Goal: Transaction & Acquisition: Book appointment/travel/reservation

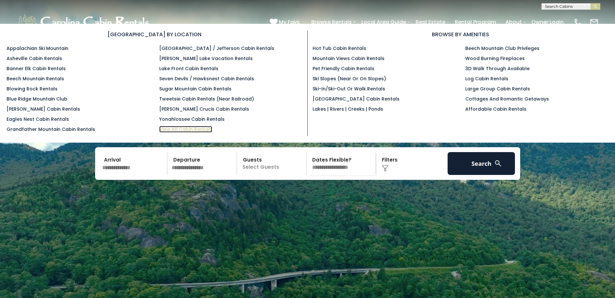
click at [197, 127] on link "View All Cabin Rentals" at bounding box center [185, 129] width 53 height 7
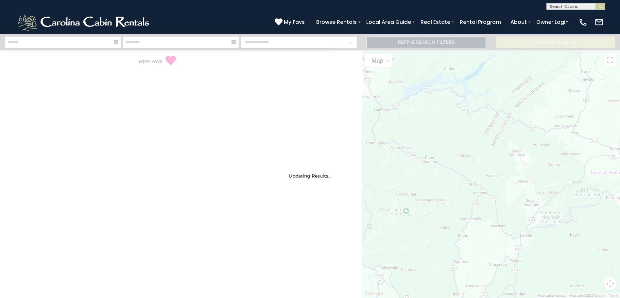
click at [574, 7] on input "text" at bounding box center [574, 8] width 57 height 7
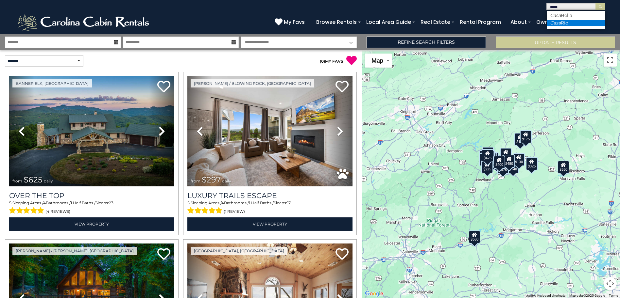
type input "****"
click at [564, 23] on li "Casa Rio" at bounding box center [575, 23] width 58 height 6
click at [595, 3] on button "submit" at bounding box center [600, 6] width 10 height 7
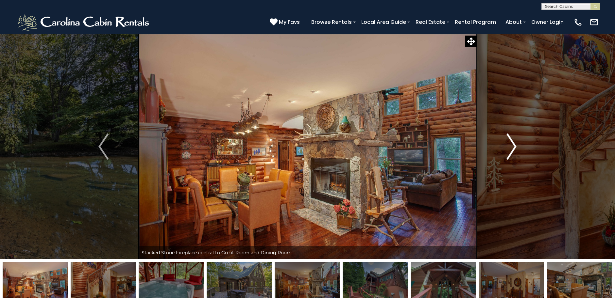
click at [516, 146] on button "Next" at bounding box center [511, 146] width 70 height 225
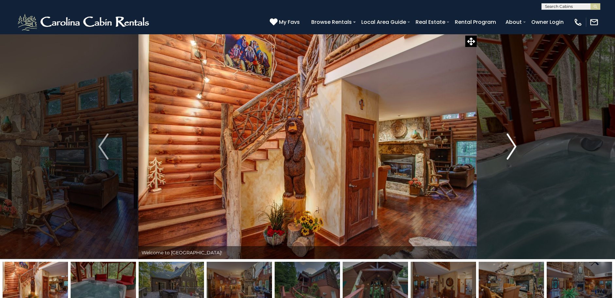
click at [516, 146] on button "Next" at bounding box center [511, 146] width 70 height 225
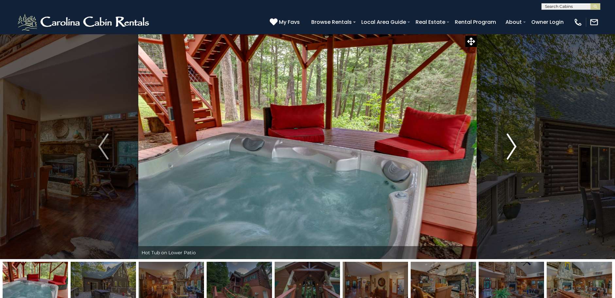
click at [512, 148] on img "Next" at bounding box center [511, 147] width 10 height 26
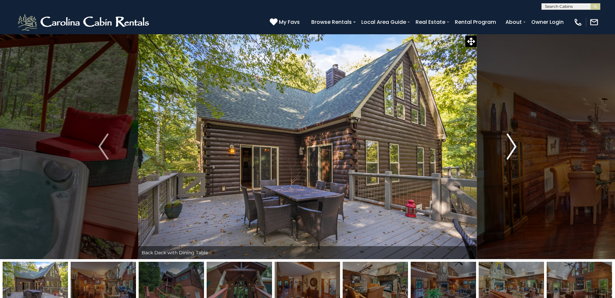
click at [512, 148] on img "Next" at bounding box center [511, 147] width 10 height 26
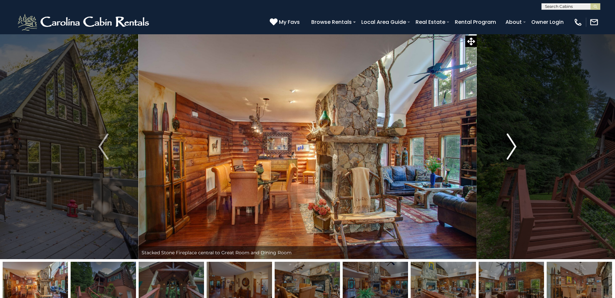
click at [512, 148] on img "Next" at bounding box center [511, 147] width 10 height 26
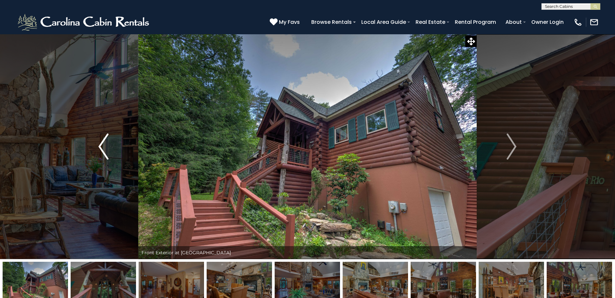
click at [102, 144] on img "Previous" at bounding box center [103, 147] width 10 height 26
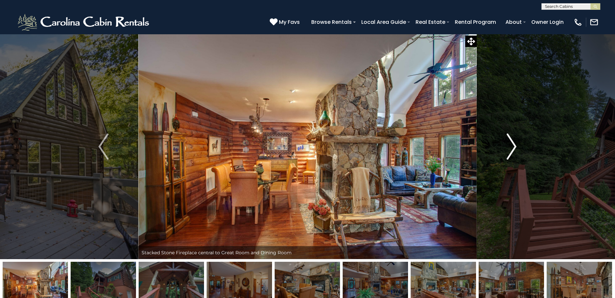
click at [515, 141] on img "Next" at bounding box center [511, 147] width 10 height 26
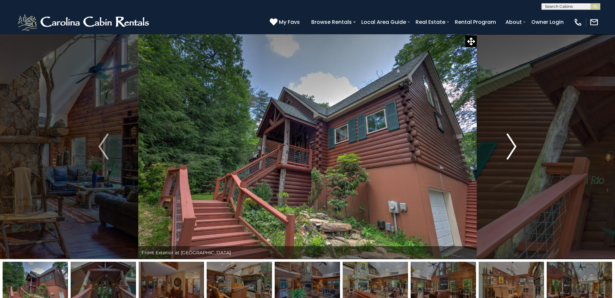
click at [515, 141] on img "Next" at bounding box center [511, 147] width 10 height 26
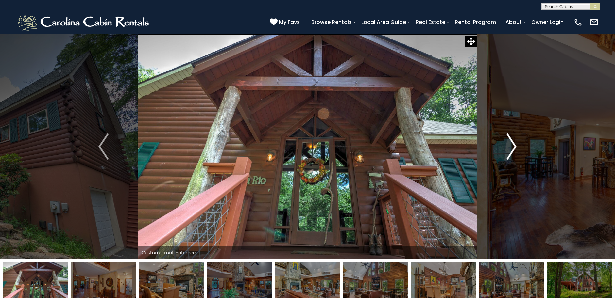
click at [515, 141] on img "Next" at bounding box center [511, 147] width 10 height 26
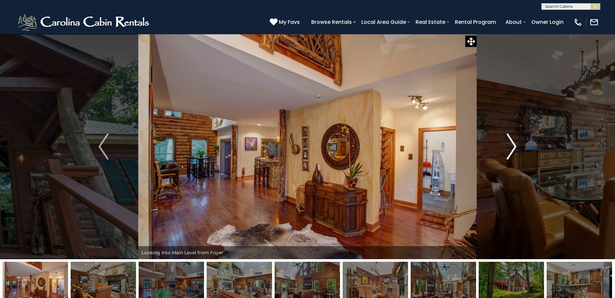
click at [515, 141] on img "Next" at bounding box center [511, 147] width 10 height 26
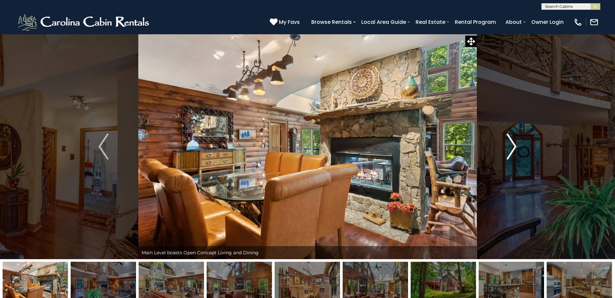
click at [515, 141] on img "Next" at bounding box center [511, 147] width 10 height 26
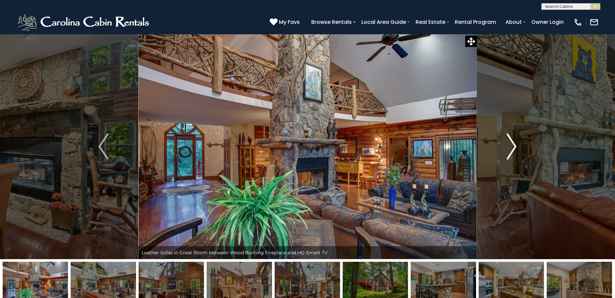
click at [511, 143] on img "Next" at bounding box center [511, 147] width 10 height 26
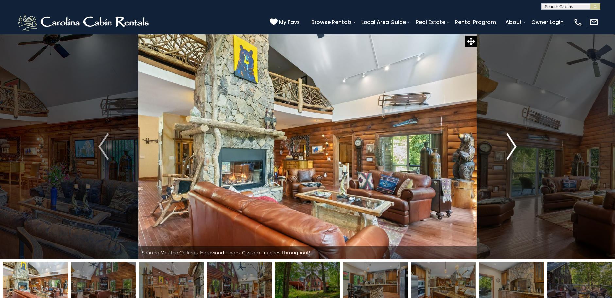
click at [511, 143] on img "Next" at bounding box center [511, 147] width 10 height 26
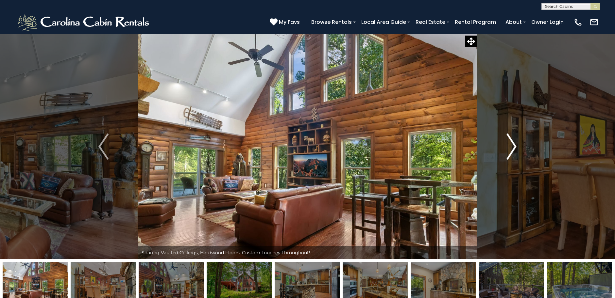
click at [511, 143] on img "Next" at bounding box center [511, 147] width 10 height 26
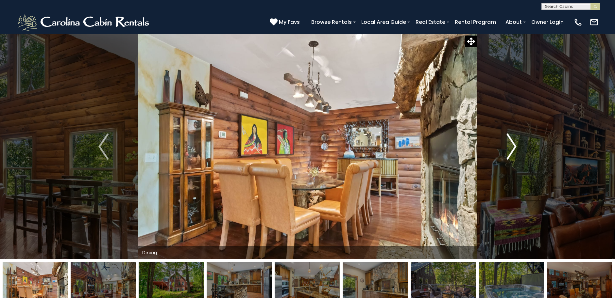
click at [511, 143] on img "Next" at bounding box center [511, 147] width 10 height 26
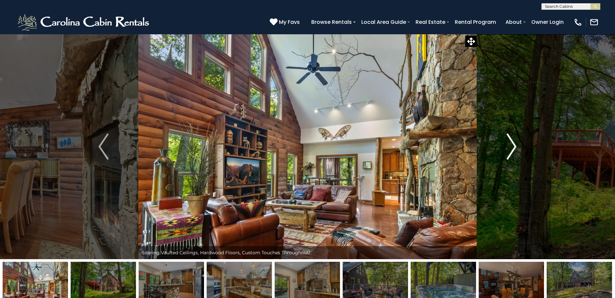
click at [511, 143] on img "Next" at bounding box center [511, 147] width 10 height 26
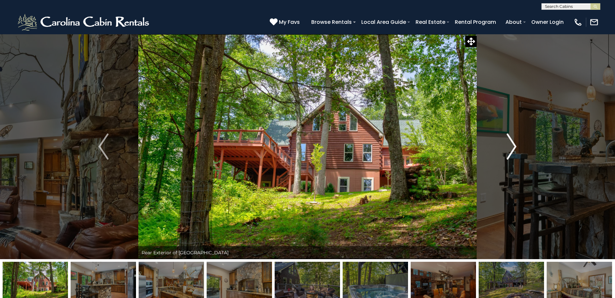
click at [511, 143] on img "Next" at bounding box center [511, 147] width 10 height 26
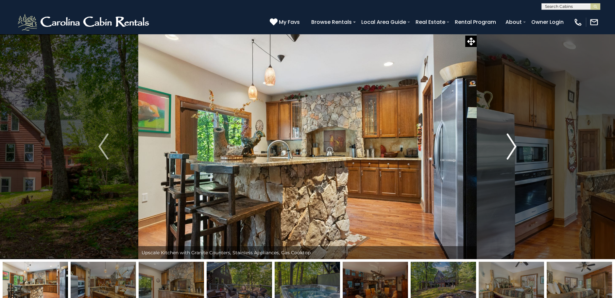
click at [511, 143] on img "Next" at bounding box center [511, 147] width 10 height 26
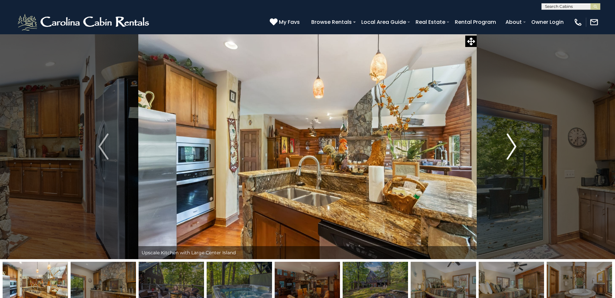
click at [511, 143] on img "Next" at bounding box center [511, 147] width 10 height 26
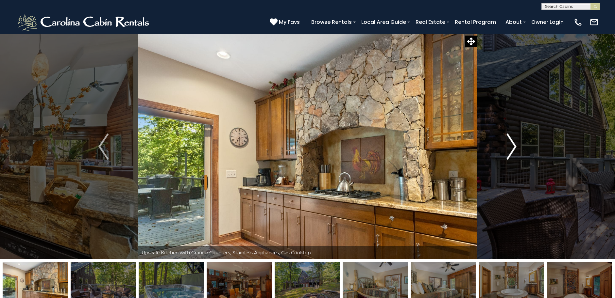
click at [511, 143] on img "Next" at bounding box center [511, 147] width 10 height 26
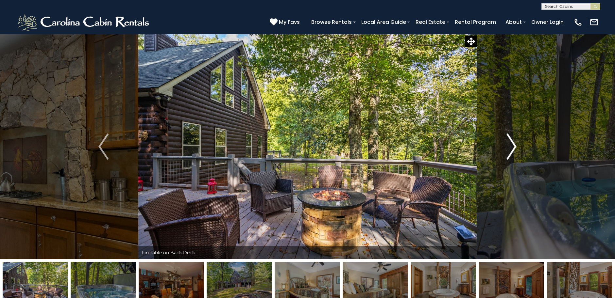
click at [511, 143] on img "Next" at bounding box center [511, 147] width 10 height 26
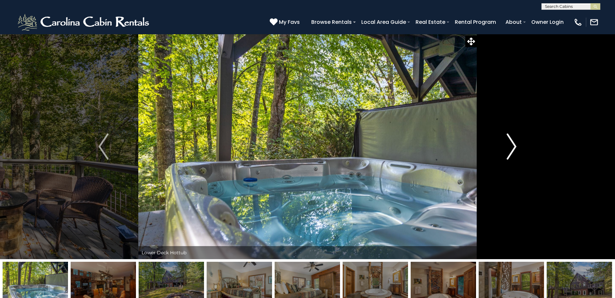
click at [511, 143] on img "Next" at bounding box center [511, 147] width 10 height 26
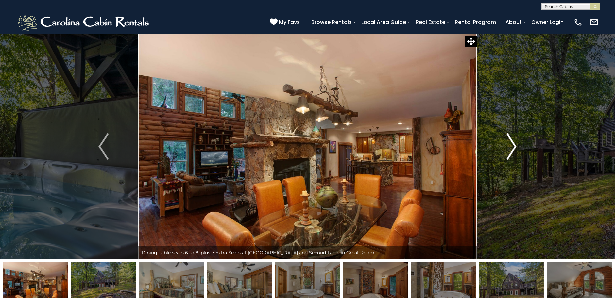
click at [511, 143] on img "Next" at bounding box center [511, 147] width 10 height 26
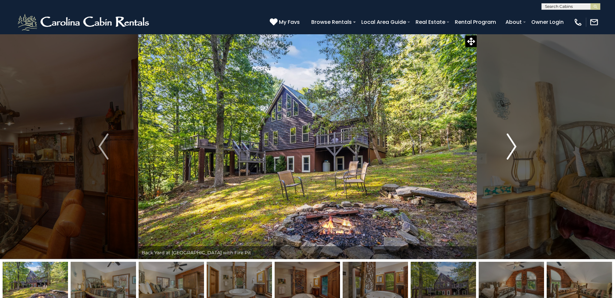
click at [511, 143] on img "Next" at bounding box center [511, 147] width 10 height 26
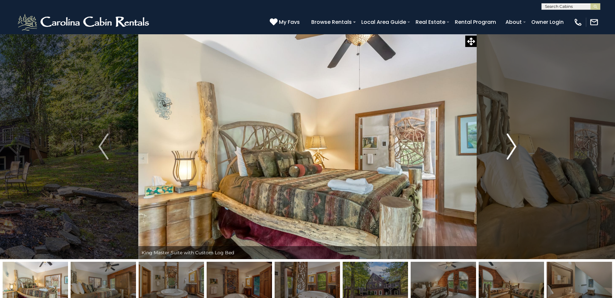
click at [511, 143] on img "Next" at bounding box center [511, 147] width 10 height 26
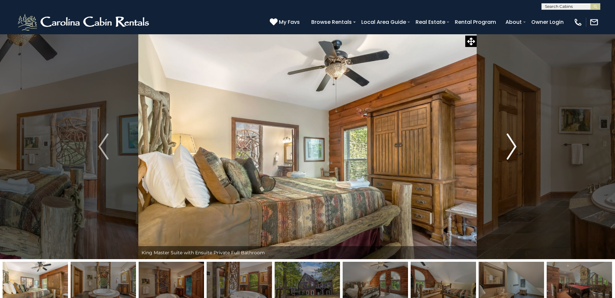
click at [511, 143] on img "Next" at bounding box center [511, 147] width 10 height 26
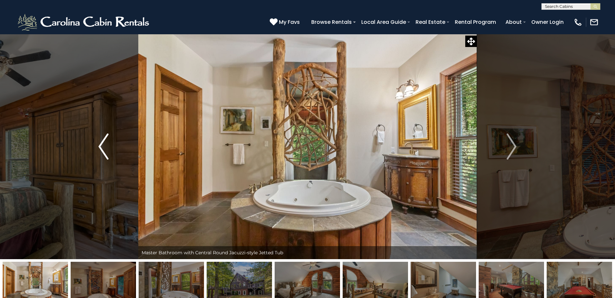
click at [102, 144] on img "Previous" at bounding box center [103, 147] width 10 height 26
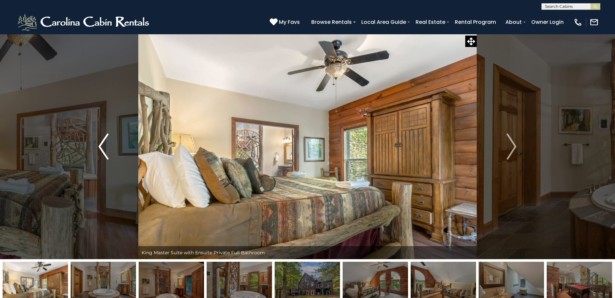
click at [102, 144] on img "Previous" at bounding box center [103, 147] width 10 height 26
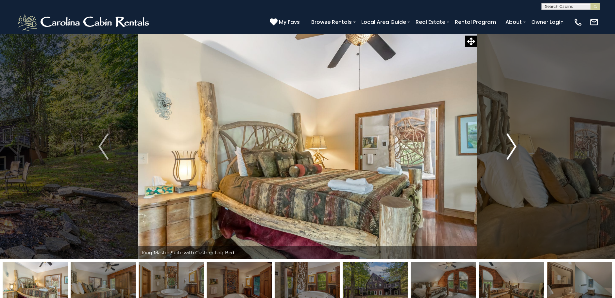
click at [515, 148] on img "Next" at bounding box center [511, 147] width 10 height 26
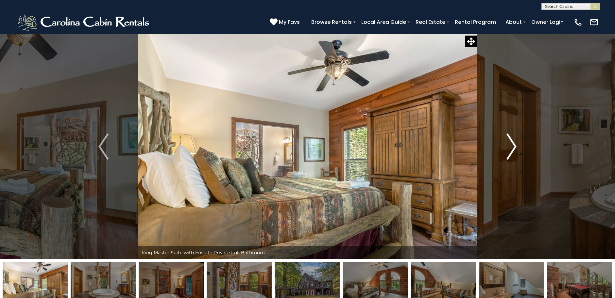
click at [514, 148] on img "Next" at bounding box center [511, 147] width 10 height 26
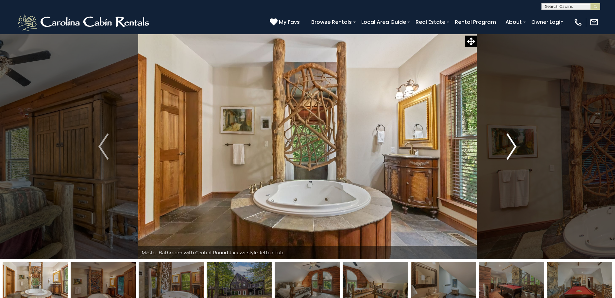
click at [514, 148] on img "Next" at bounding box center [511, 147] width 10 height 26
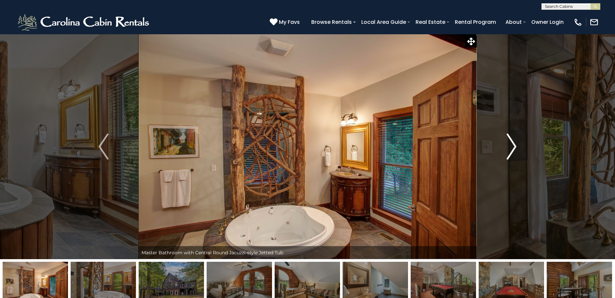
click at [514, 148] on img "Next" at bounding box center [511, 147] width 10 height 26
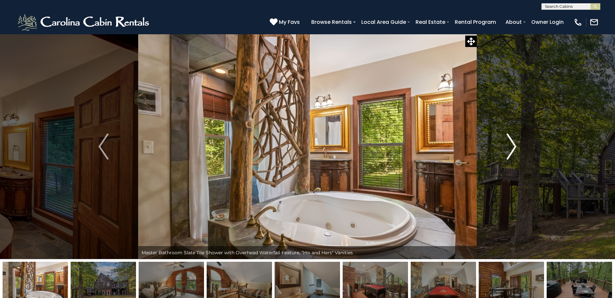
click at [514, 148] on img "Next" at bounding box center [511, 147] width 10 height 26
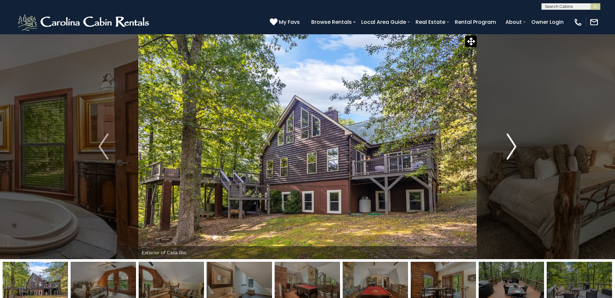
click at [514, 148] on img "Next" at bounding box center [511, 147] width 10 height 26
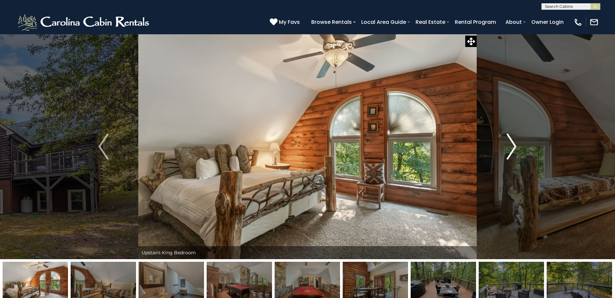
click at [514, 148] on img "Next" at bounding box center [511, 147] width 10 height 26
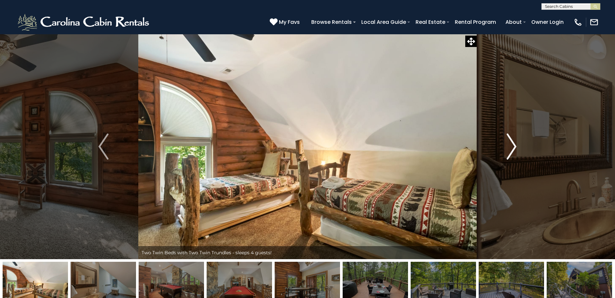
click at [511, 148] on img "Next" at bounding box center [511, 147] width 10 height 26
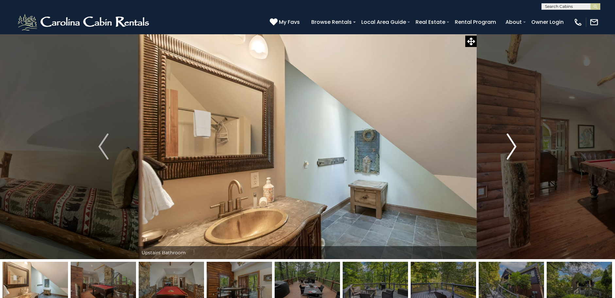
click at [511, 148] on img "Next" at bounding box center [511, 147] width 10 height 26
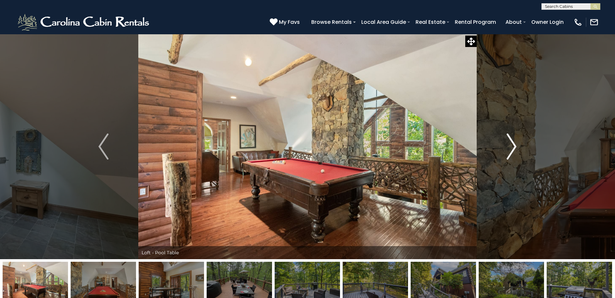
click at [511, 148] on img "Next" at bounding box center [511, 147] width 10 height 26
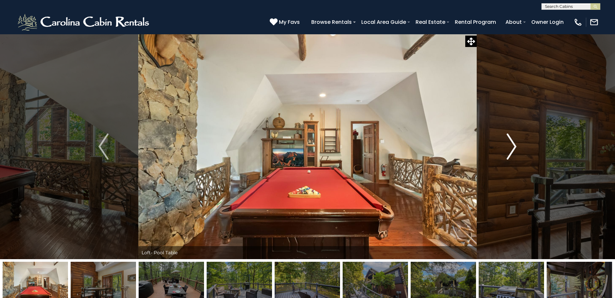
click at [511, 148] on img "Next" at bounding box center [511, 147] width 10 height 26
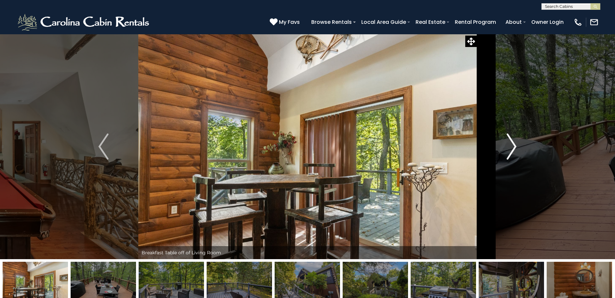
click at [511, 148] on img "Next" at bounding box center [511, 147] width 10 height 26
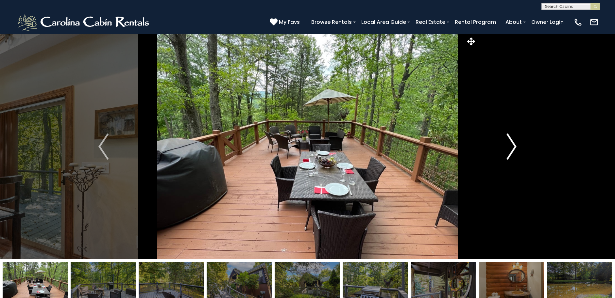
click at [511, 148] on img "Next" at bounding box center [511, 147] width 10 height 26
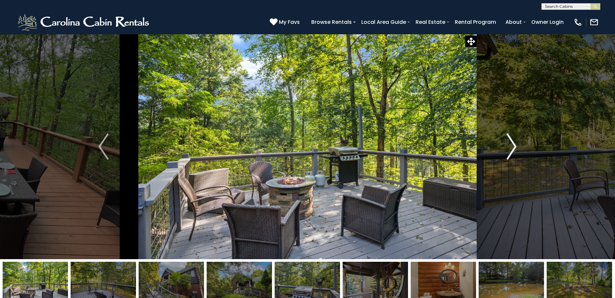
click at [511, 148] on img "Next" at bounding box center [511, 147] width 10 height 26
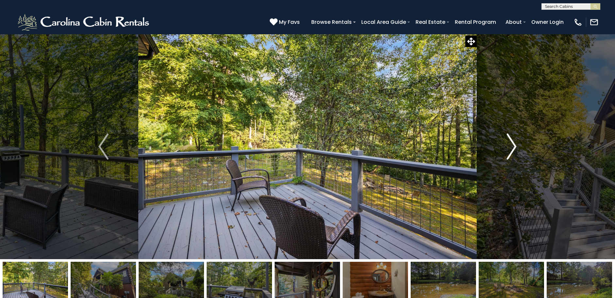
click at [511, 148] on img "Next" at bounding box center [511, 147] width 10 height 26
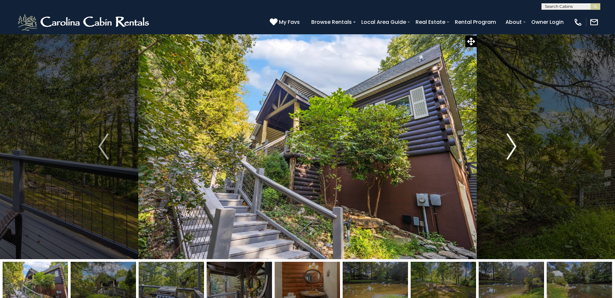
click at [511, 148] on img "Next" at bounding box center [511, 147] width 10 height 26
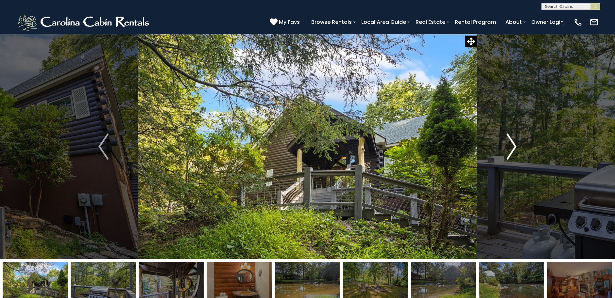
click at [511, 148] on img "Next" at bounding box center [511, 147] width 10 height 26
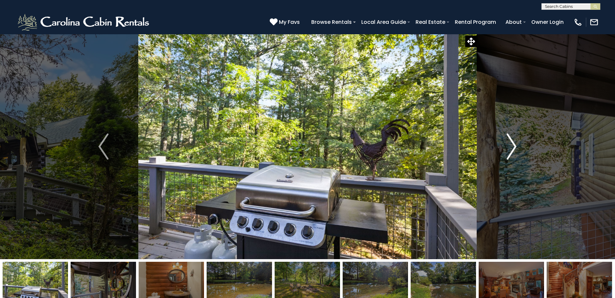
click at [511, 148] on img "Next" at bounding box center [511, 147] width 10 height 26
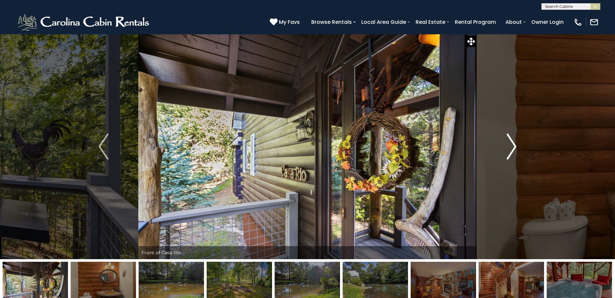
click at [511, 148] on img "Next" at bounding box center [511, 147] width 10 height 26
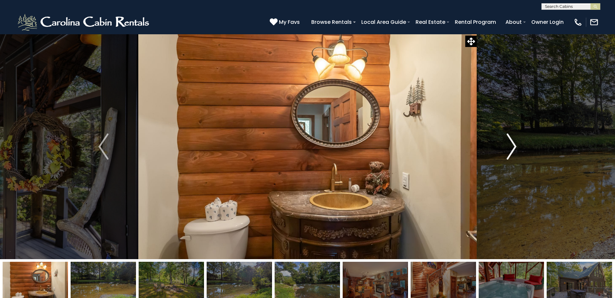
click at [511, 148] on img "Next" at bounding box center [511, 147] width 10 height 26
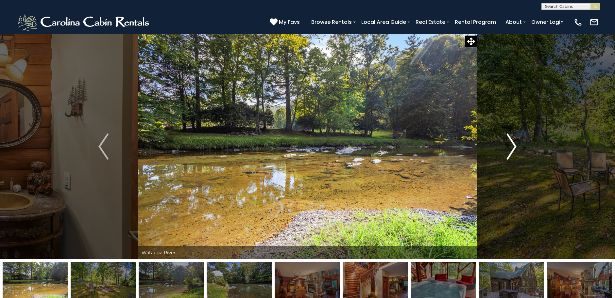
click at [511, 148] on img "Next" at bounding box center [511, 147] width 10 height 26
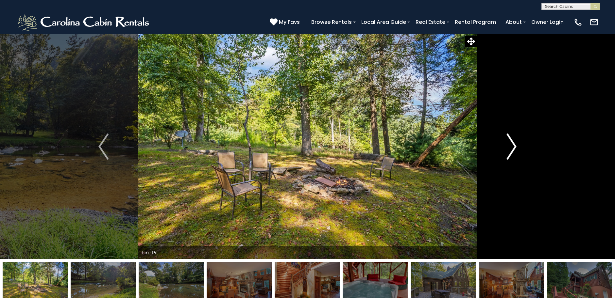
click at [511, 148] on img "Next" at bounding box center [511, 147] width 10 height 26
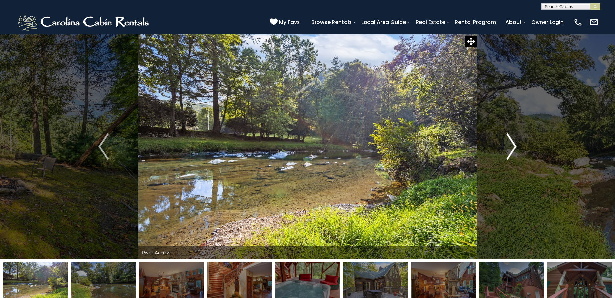
click at [511, 148] on img "Next" at bounding box center [511, 147] width 10 height 26
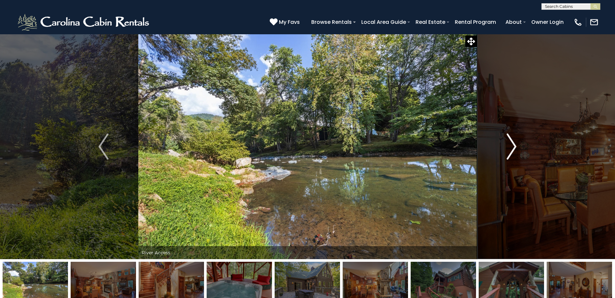
click at [511, 148] on img "Next" at bounding box center [511, 147] width 10 height 26
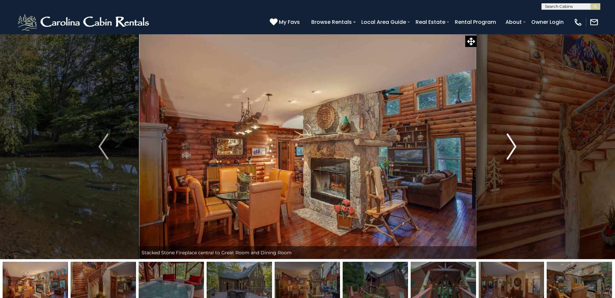
click at [511, 148] on img "Next" at bounding box center [511, 147] width 10 height 26
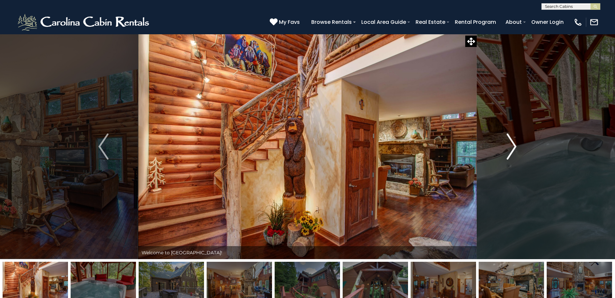
click at [511, 148] on img "Next" at bounding box center [511, 147] width 10 height 26
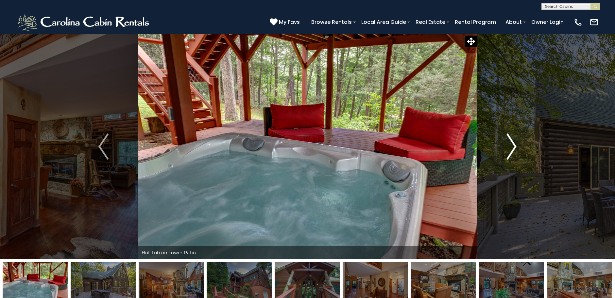
click at [511, 148] on img "Next" at bounding box center [511, 147] width 10 height 26
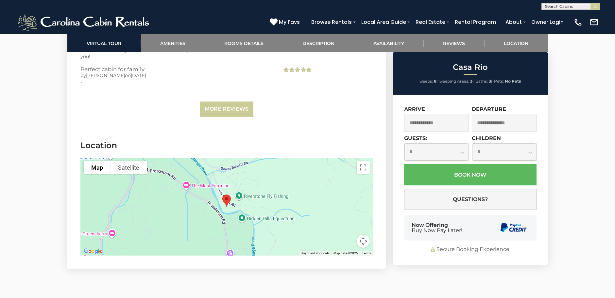
scroll to position [1667, 0]
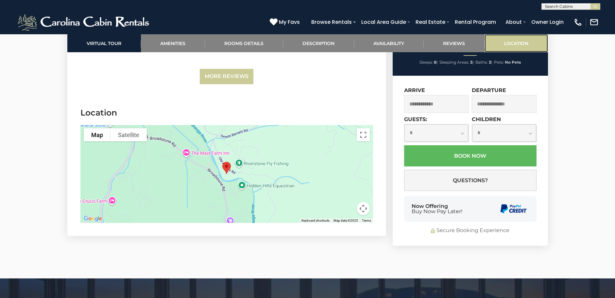
click at [506, 41] on link "Location" at bounding box center [515, 43] width 63 height 18
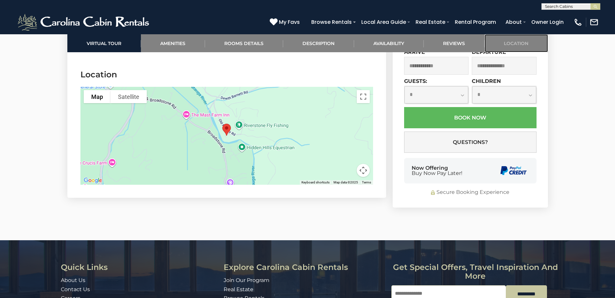
scroll to position [1705, 0]
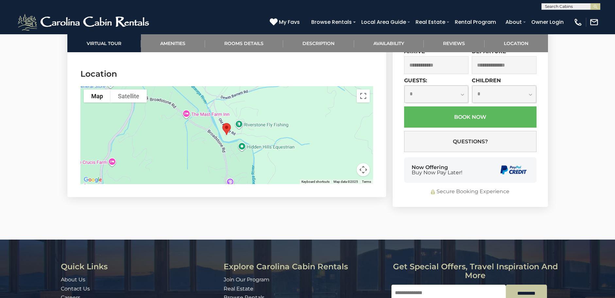
click at [226, 121] on img "Casa Rio" at bounding box center [227, 129] width 14 height 17
click at [229, 131] on div at bounding box center [226, 135] width 292 height 98
click at [307, 114] on div at bounding box center [226, 135] width 292 height 98
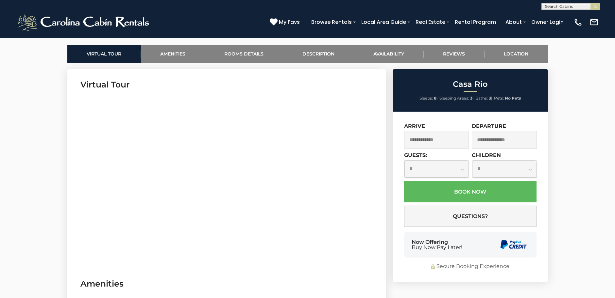
scroll to position [170, 0]
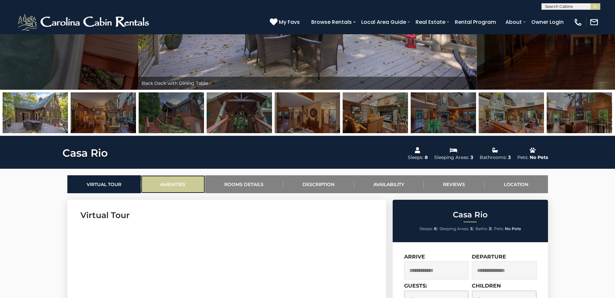
click at [169, 183] on link "Amenities" at bounding box center [173, 184] width 64 height 18
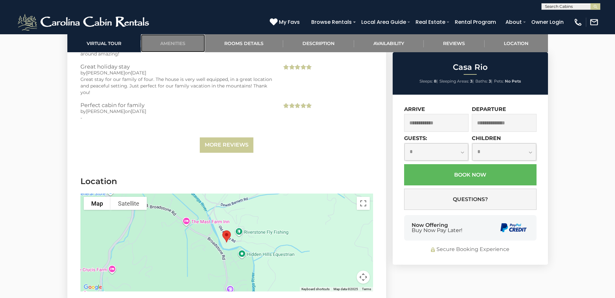
scroll to position [1631, 0]
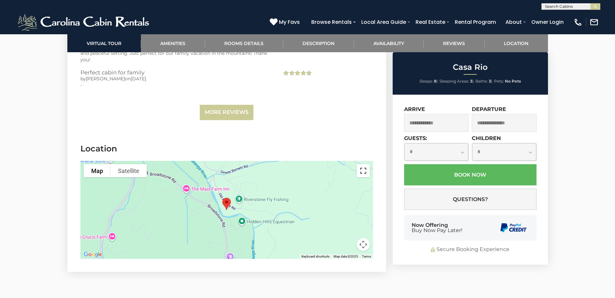
click at [361, 164] on button "Toggle fullscreen view" at bounding box center [363, 170] width 13 height 13
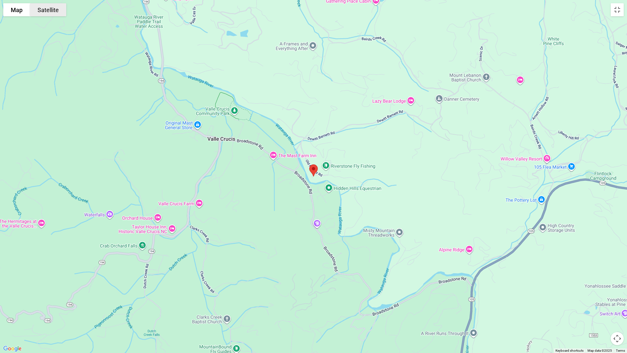
click at [53, 9] on button "Satellite" at bounding box center [48, 9] width 36 height 13
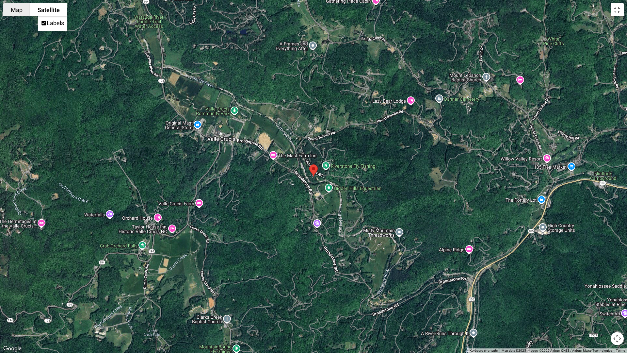
click at [18, 10] on button "Map" at bounding box center [16, 9] width 27 height 13
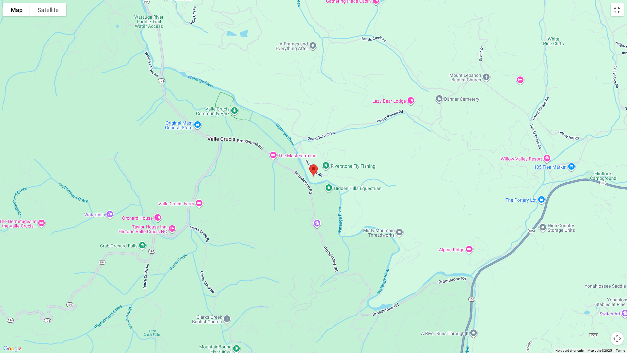
click at [614, 298] on button "Map camera controls" at bounding box center [617, 338] width 13 height 13
click at [603, 298] on button "Zoom out" at bounding box center [601, 338] width 13 height 13
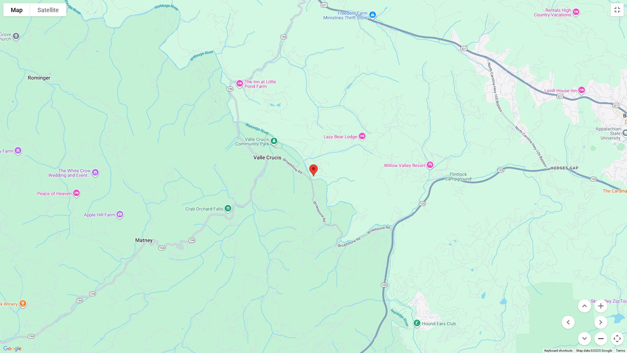
click at [603, 298] on button "Zoom out" at bounding box center [601, 338] width 13 height 13
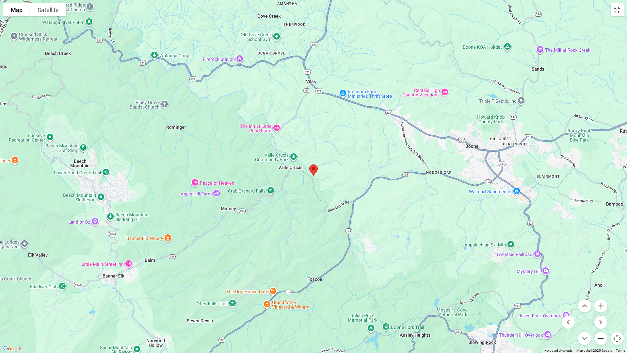
click at [603, 298] on button "Zoom out" at bounding box center [601, 338] width 13 height 13
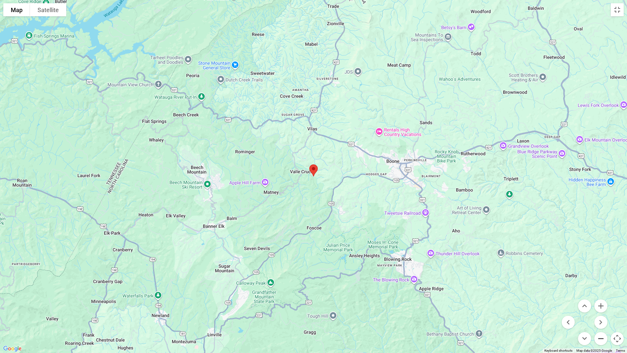
click at [603, 298] on button "Zoom out" at bounding box center [601, 338] width 13 height 13
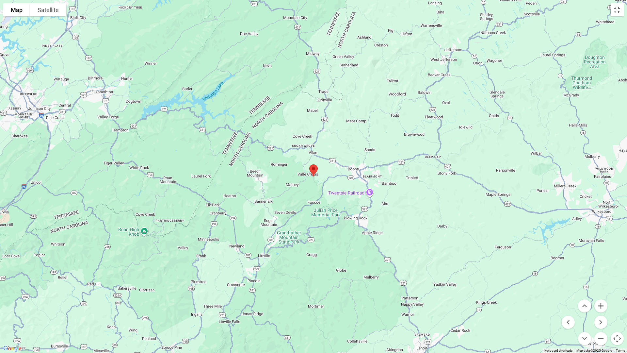
click at [599, 298] on button "Zoom in" at bounding box center [601, 305] width 13 height 13
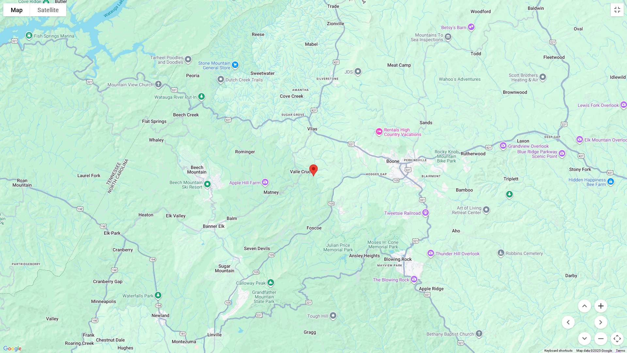
click at [596, 298] on button "Zoom in" at bounding box center [601, 305] width 13 height 13
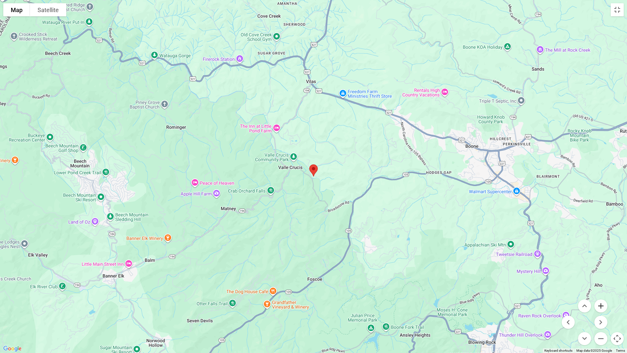
click at [596, 298] on button "Zoom in" at bounding box center [601, 305] width 13 height 13
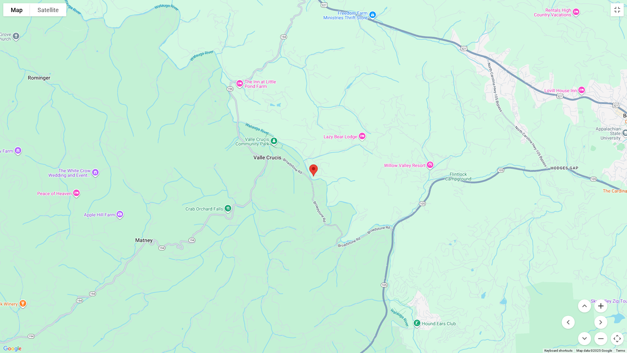
click at [596, 298] on button "Zoom in" at bounding box center [601, 305] width 13 height 13
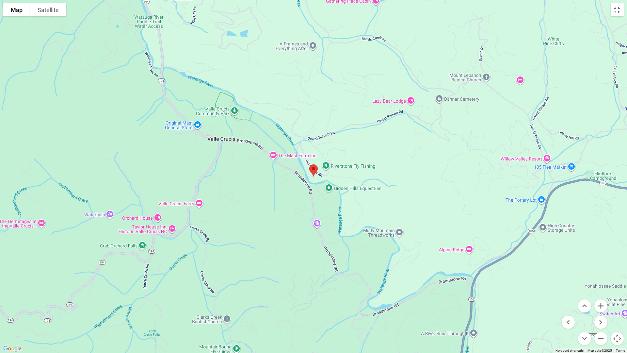
click at [596, 298] on button "Zoom in" at bounding box center [601, 305] width 13 height 13
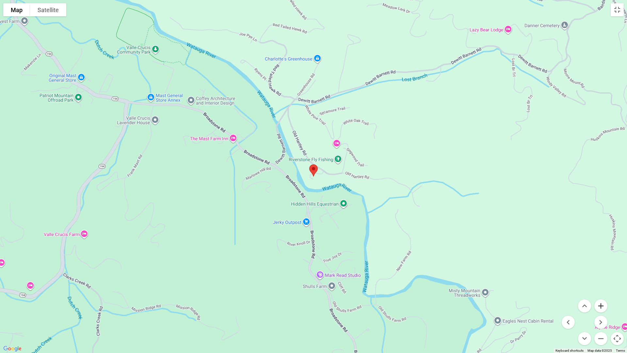
click at [596, 298] on button "Zoom in" at bounding box center [601, 305] width 13 height 13
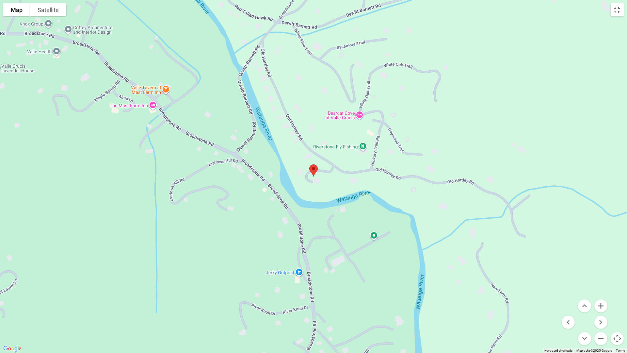
click at [596, 298] on button "Zoom in" at bounding box center [601, 305] width 13 height 13
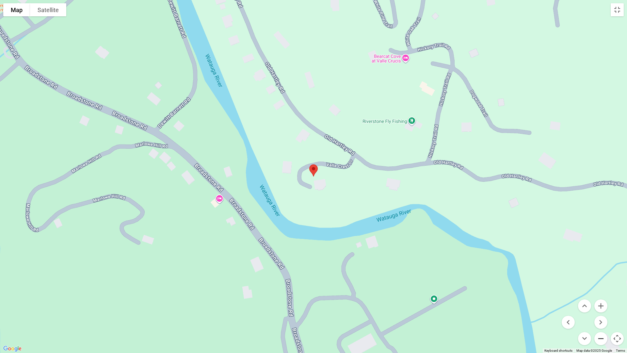
click at [604, 298] on button "Zoom out" at bounding box center [601, 338] width 13 height 13
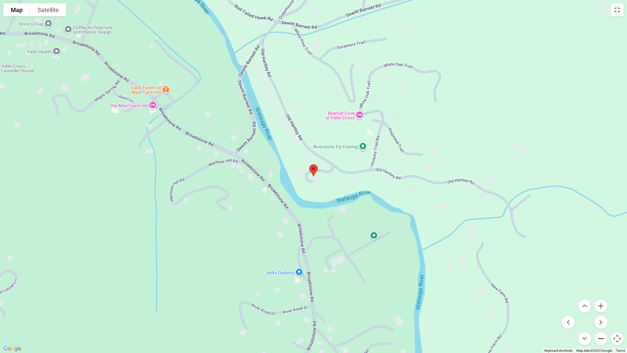
click at [604, 298] on button "Zoom out" at bounding box center [601, 338] width 13 height 13
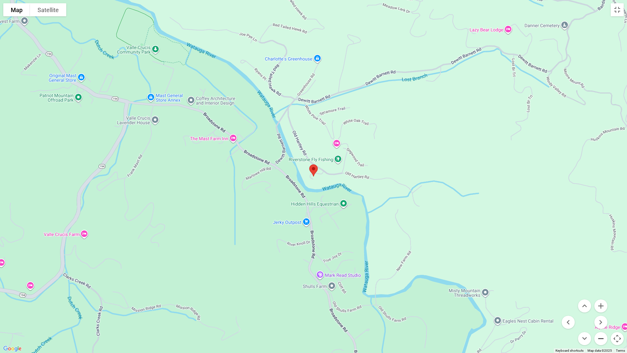
click at [605, 298] on button "Zoom out" at bounding box center [601, 338] width 13 height 13
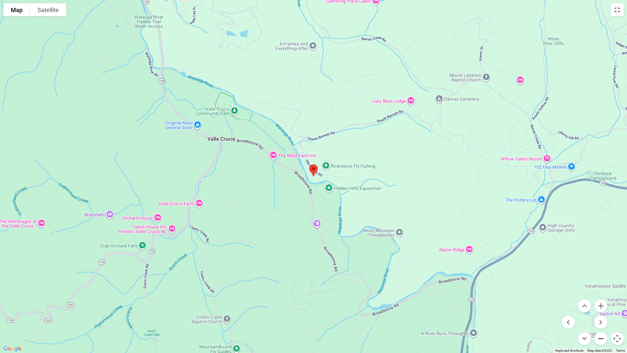
click at [605, 298] on button "Zoom out" at bounding box center [601, 338] width 13 height 13
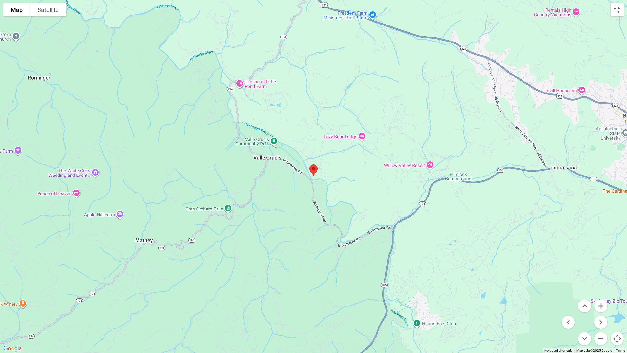
click at [598, 298] on button "Zoom in" at bounding box center [601, 305] width 13 height 13
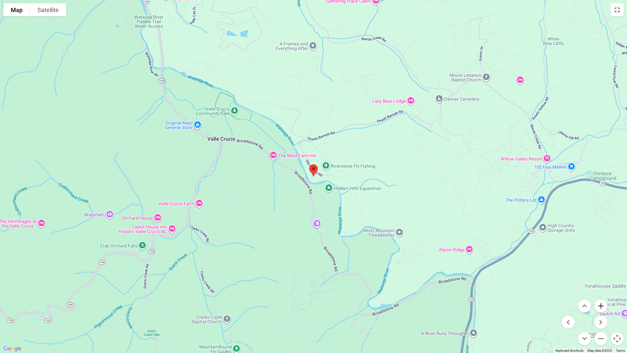
click at [598, 298] on button "Zoom in" at bounding box center [601, 305] width 13 height 13
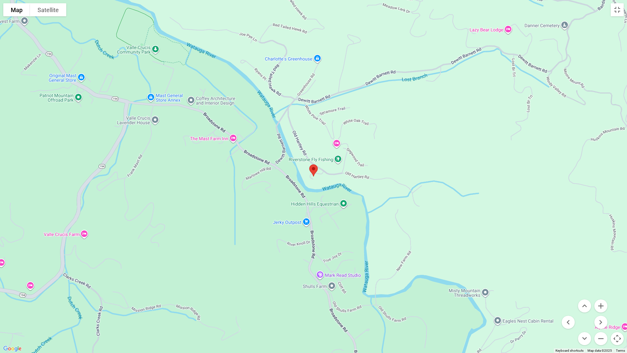
click at [614, 298] on button "Map camera controls" at bounding box center [617, 338] width 13 height 13
click at [614, 11] on button "Toggle fullscreen view" at bounding box center [617, 9] width 13 height 13
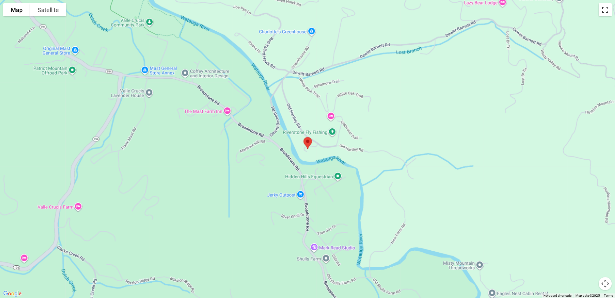
scroll to position [324, 0]
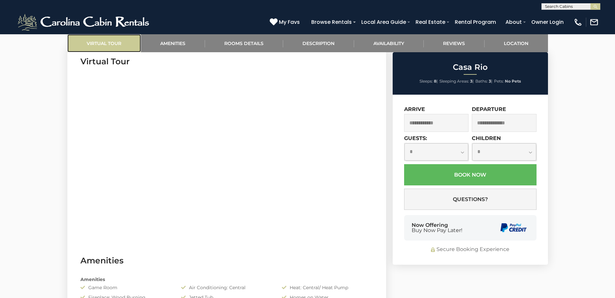
click at [99, 48] on link "Virtual Tour" at bounding box center [104, 43] width 74 height 18
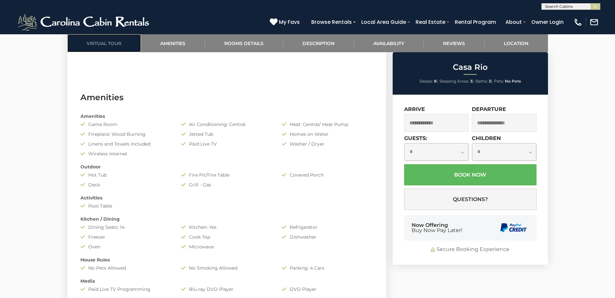
scroll to position [683, 0]
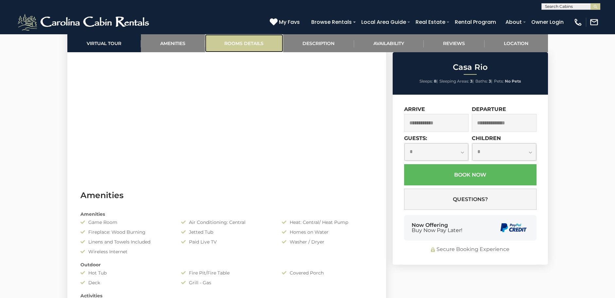
click at [236, 49] on link "Rooms Details" at bounding box center [244, 43] width 78 height 18
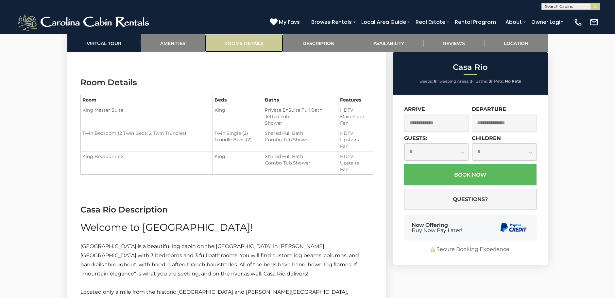
scroll to position [810, 0]
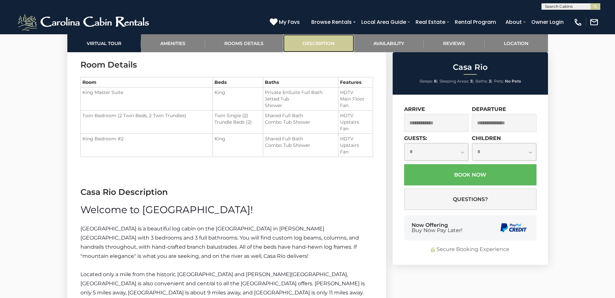
click at [319, 37] on link "Description" at bounding box center [318, 43] width 71 height 18
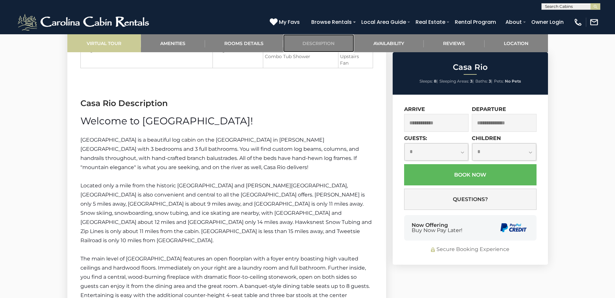
scroll to position [938, 0]
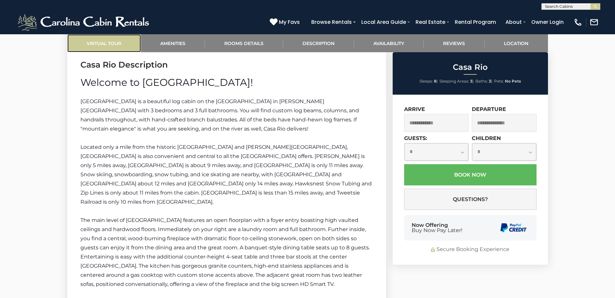
click at [114, 48] on link "Virtual Tour" at bounding box center [104, 43] width 74 height 18
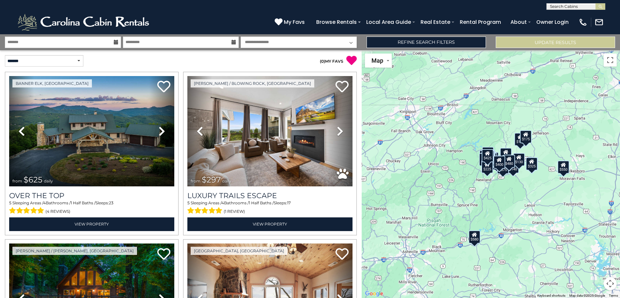
drag, startPoint x: 562, startPoint y: 2, endPoint x: 559, endPoint y: 5, distance: 4.2
click at [561, 3] on div "**********" at bounding box center [310, 5] width 620 height 10
click at [558, 7] on input "text" at bounding box center [574, 7] width 57 height 7
type input "****"
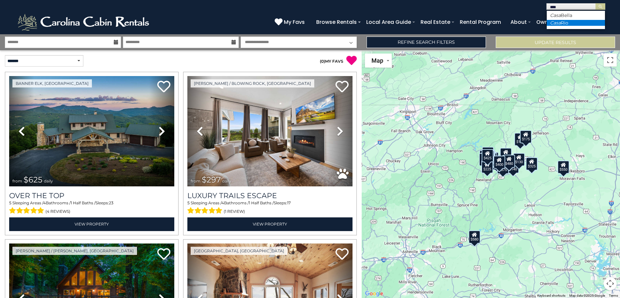
click at [563, 22] on li "Casa Rio" at bounding box center [575, 23] width 58 height 6
click at [602, 7] on img "submit" at bounding box center [600, 6] width 5 height 5
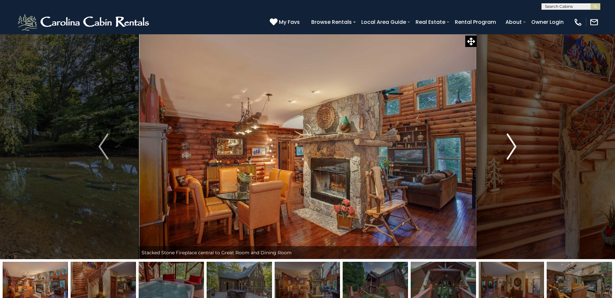
click at [509, 154] on img "Next" at bounding box center [511, 147] width 10 height 26
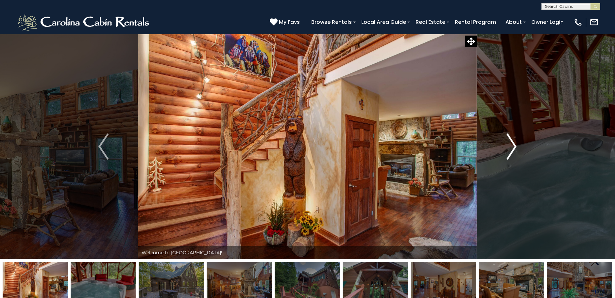
click at [511, 152] on img "Next" at bounding box center [511, 147] width 10 height 26
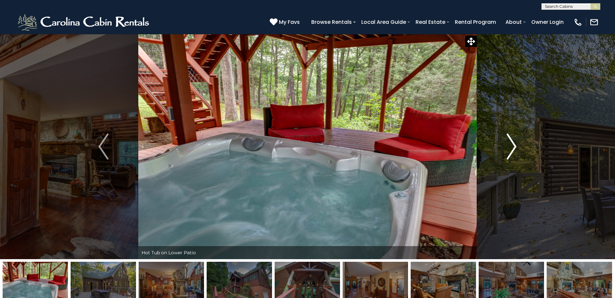
click at [511, 152] on img "Next" at bounding box center [511, 147] width 10 height 26
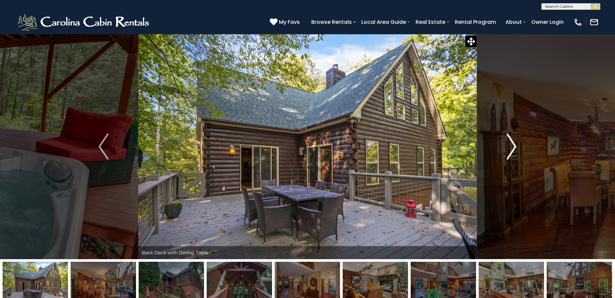
click at [511, 152] on img "Next" at bounding box center [511, 147] width 10 height 26
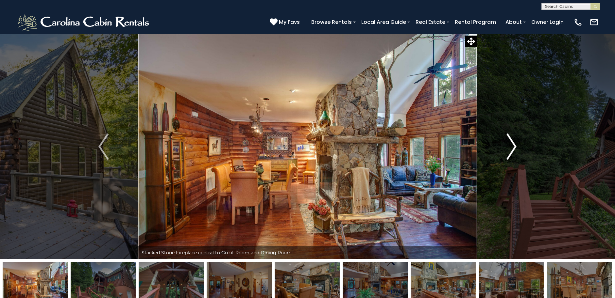
click at [511, 152] on img "Next" at bounding box center [511, 147] width 10 height 26
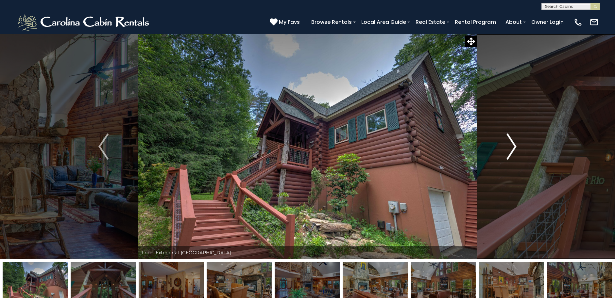
click at [511, 152] on img "Next" at bounding box center [511, 147] width 10 height 26
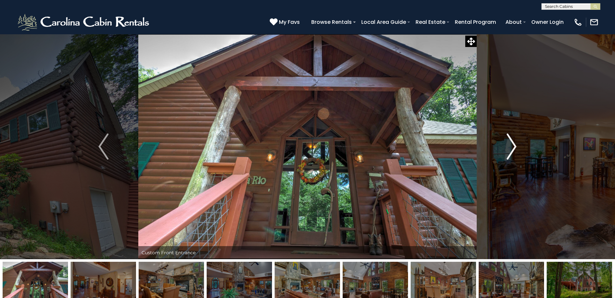
click at [511, 152] on img "Next" at bounding box center [511, 147] width 10 height 26
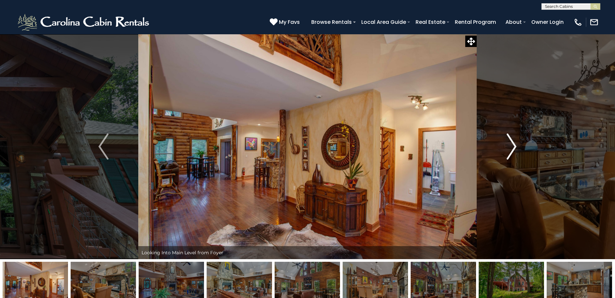
click at [511, 152] on img "Next" at bounding box center [511, 147] width 10 height 26
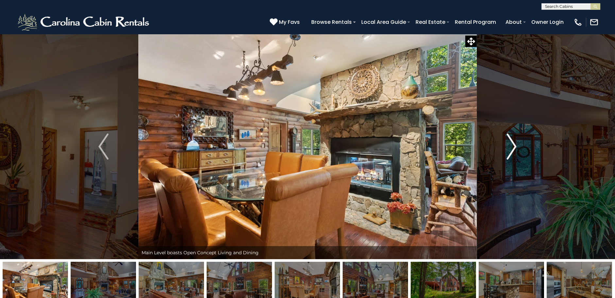
click at [511, 152] on img "Next" at bounding box center [511, 147] width 10 height 26
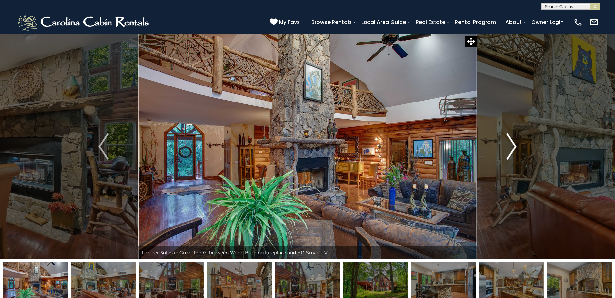
click at [513, 146] on img "Next" at bounding box center [511, 147] width 10 height 26
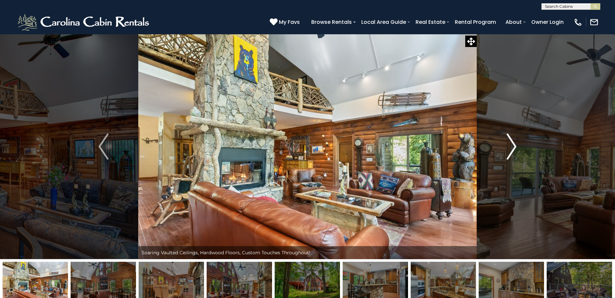
click at [513, 146] on img "Next" at bounding box center [511, 147] width 10 height 26
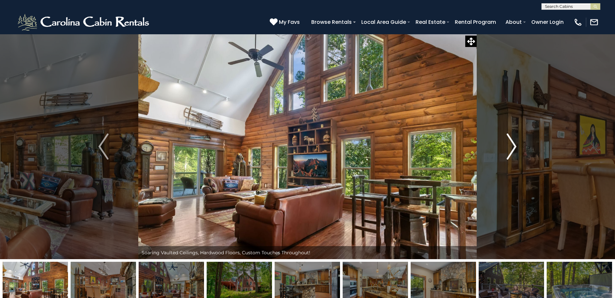
click at [513, 146] on img "Next" at bounding box center [511, 147] width 10 height 26
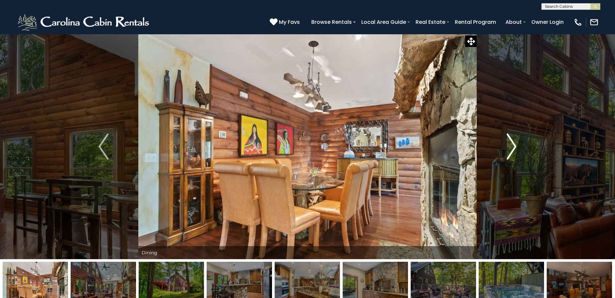
click at [513, 146] on img "Next" at bounding box center [511, 147] width 10 height 26
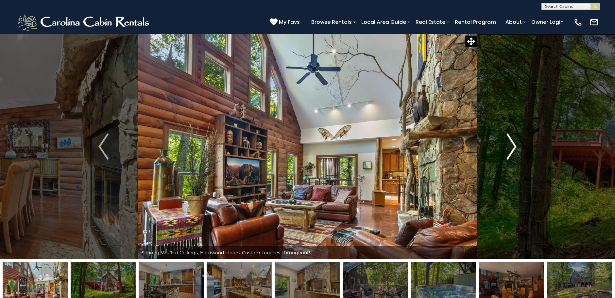
click at [513, 146] on img "Next" at bounding box center [511, 147] width 10 height 26
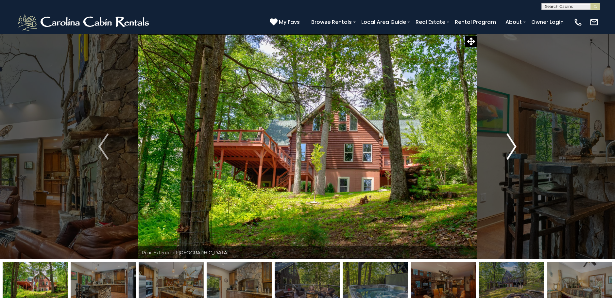
click at [513, 146] on img "Next" at bounding box center [511, 147] width 10 height 26
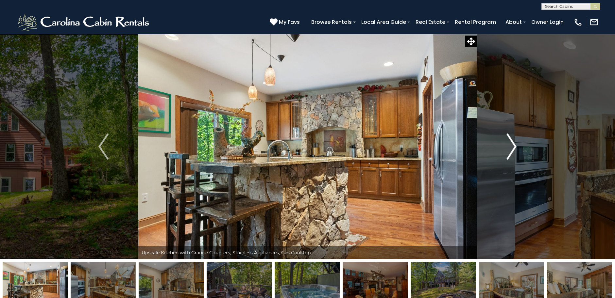
click at [513, 146] on img "Next" at bounding box center [511, 147] width 10 height 26
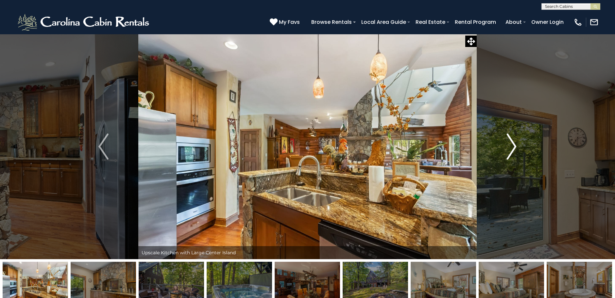
click at [513, 146] on img "Next" at bounding box center [511, 147] width 10 height 26
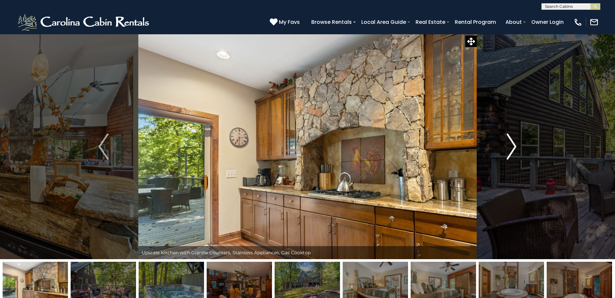
click at [513, 146] on img "Next" at bounding box center [511, 147] width 10 height 26
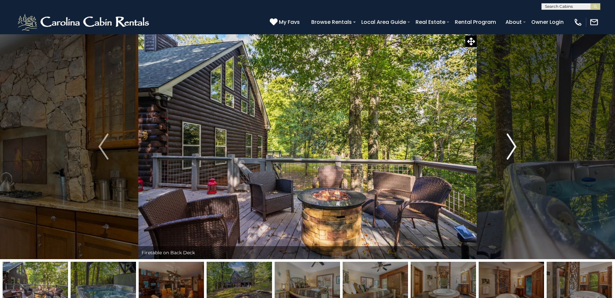
click at [513, 146] on img "Next" at bounding box center [511, 147] width 10 height 26
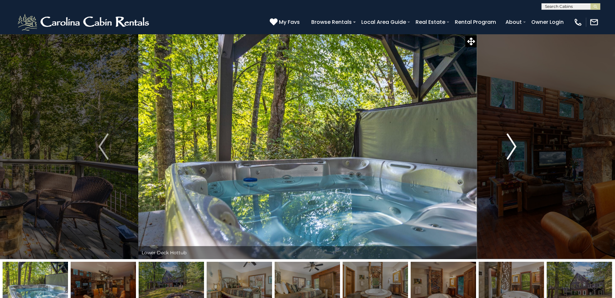
click at [508, 148] on img "Next" at bounding box center [511, 147] width 10 height 26
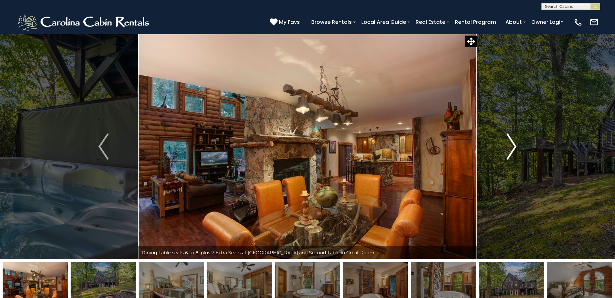
click at [508, 148] on img "Next" at bounding box center [511, 147] width 10 height 26
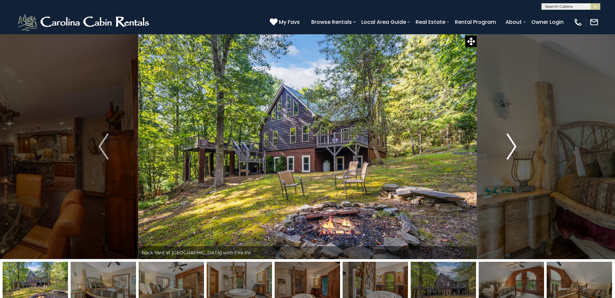
click at [508, 148] on img "Next" at bounding box center [511, 147] width 10 height 26
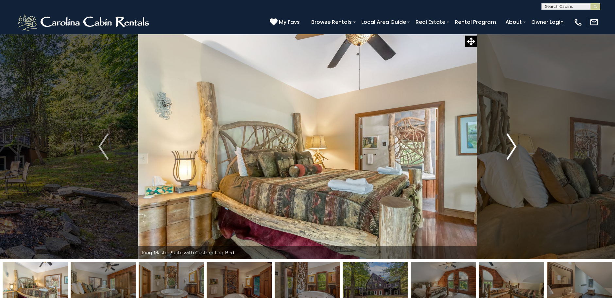
click at [510, 145] on img "Next" at bounding box center [511, 147] width 10 height 26
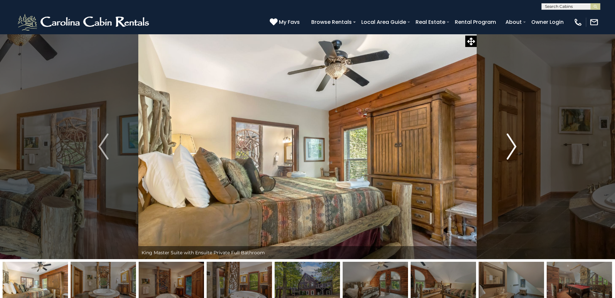
click at [508, 147] on img "Next" at bounding box center [511, 147] width 10 height 26
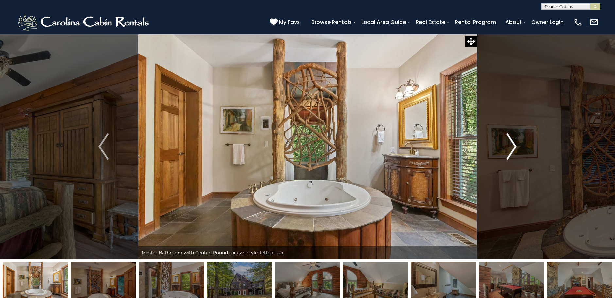
click at [512, 144] on img "Next" at bounding box center [511, 147] width 10 height 26
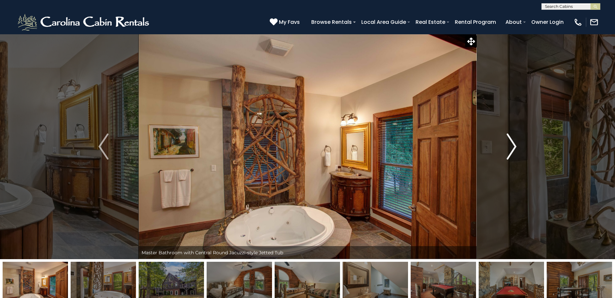
click at [512, 144] on img "Next" at bounding box center [511, 147] width 10 height 26
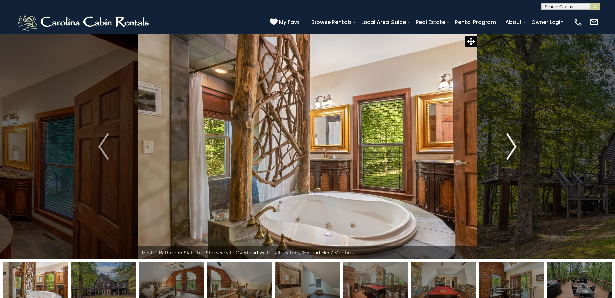
click at [512, 144] on img "Next" at bounding box center [511, 147] width 10 height 26
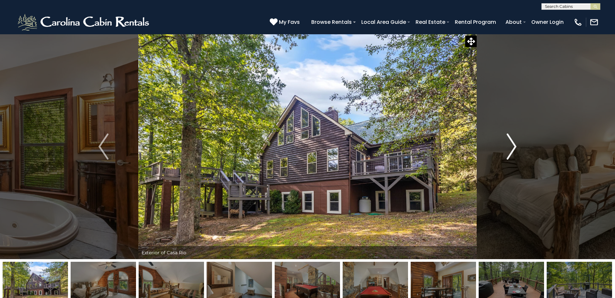
click at [512, 144] on img "Next" at bounding box center [511, 147] width 10 height 26
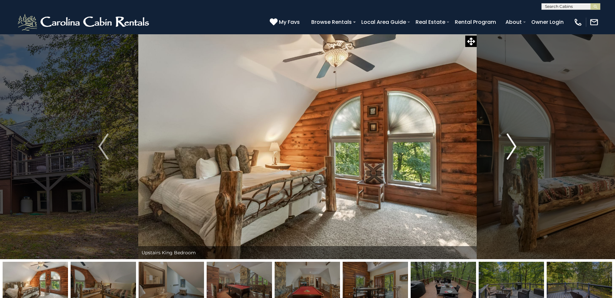
click at [514, 143] on img "Next" at bounding box center [511, 147] width 10 height 26
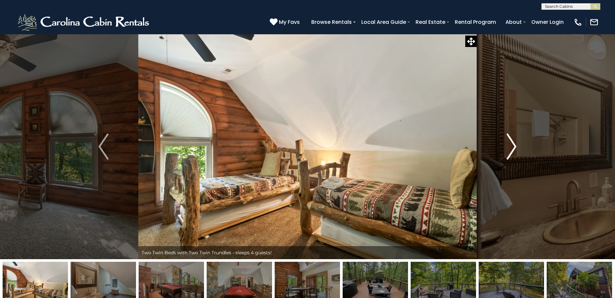
click at [511, 150] on img "Next" at bounding box center [511, 147] width 10 height 26
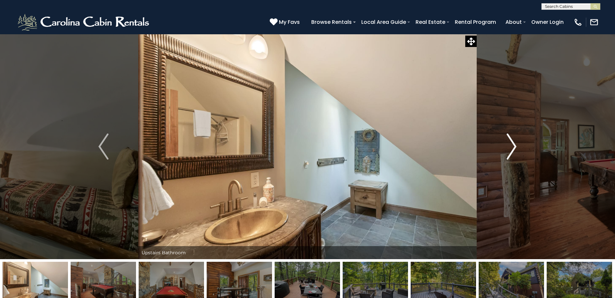
click at [511, 150] on img "Next" at bounding box center [511, 147] width 10 height 26
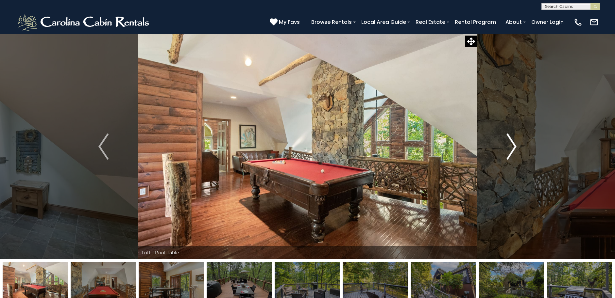
click at [511, 150] on img "Next" at bounding box center [511, 147] width 10 height 26
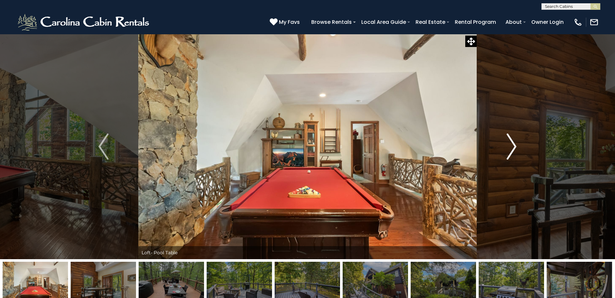
click at [511, 150] on img "Next" at bounding box center [511, 147] width 10 height 26
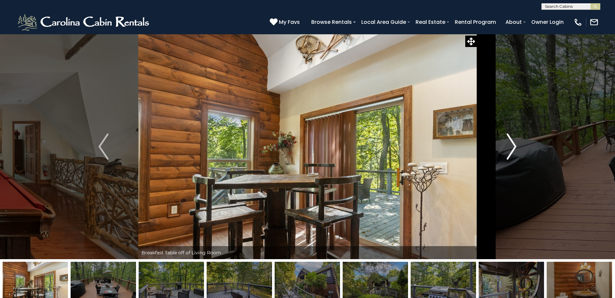
click at [511, 150] on img "Next" at bounding box center [511, 147] width 10 height 26
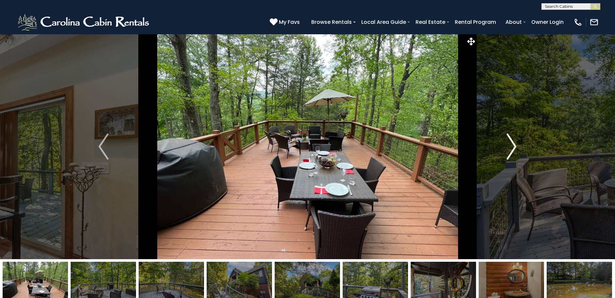
click at [511, 150] on img "Next" at bounding box center [511, 147] width 10 height 26
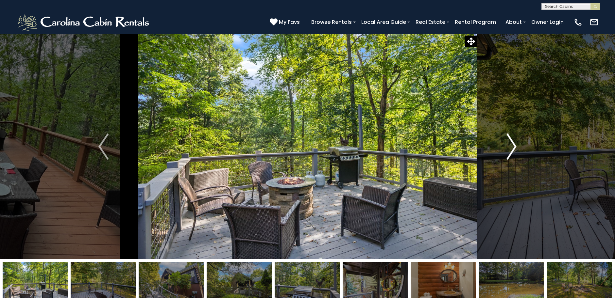
click at [511, 150] on img "Next" at bounding box center [511, 147] width 10 height 26
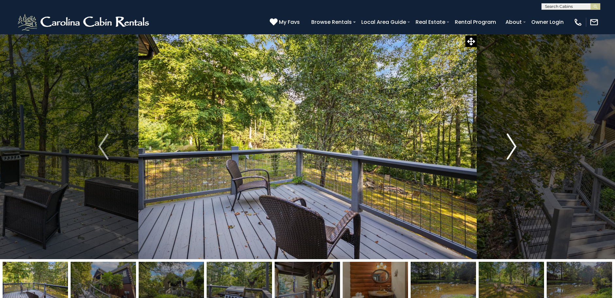
click at [511, 150] on img "Next" at bounding box center [511, 147] width 10 height 26
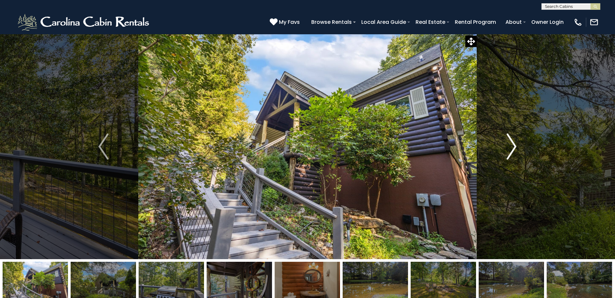
click at [511, 150] on img "Next" at bounding box center [511, 147] width 10 height 26
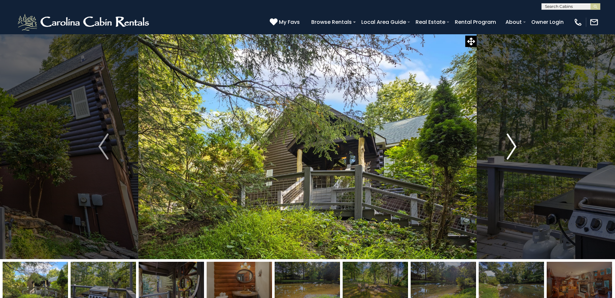
click at [511, 150] on img "Next" at bounding box center [511, 147] width 10 height 26
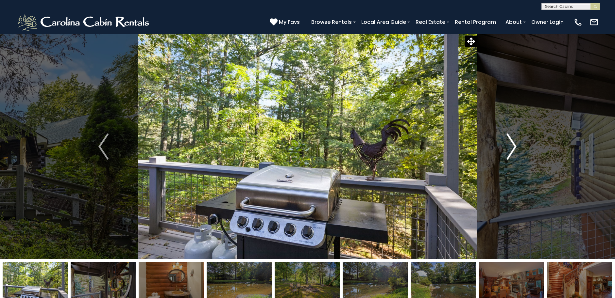
click at [511, 150] on img "Next" at bounding box center [511, 147] width 10 height 26
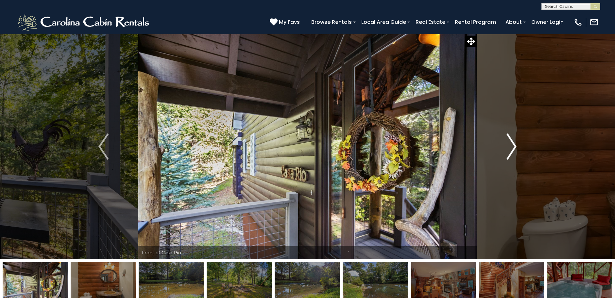
click at [511, 150] on img "Next" at bounding box center [511, 147] width 10 height 26
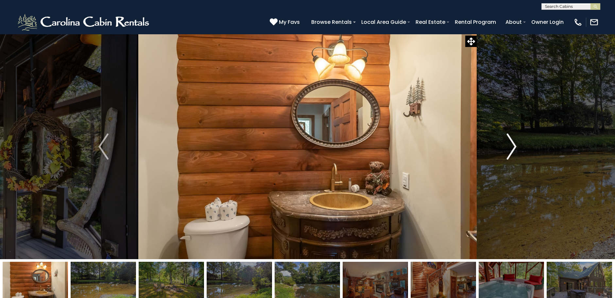
click at [511, 150] on img "Next" at bounding box center [511, 147] width 10 height 26
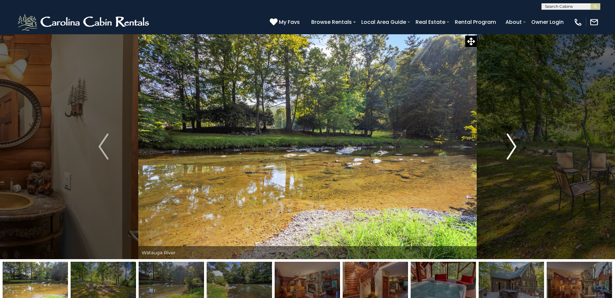
click at [511, 150] on img "Next" at bounding box center [511, 147] width 10 height 26
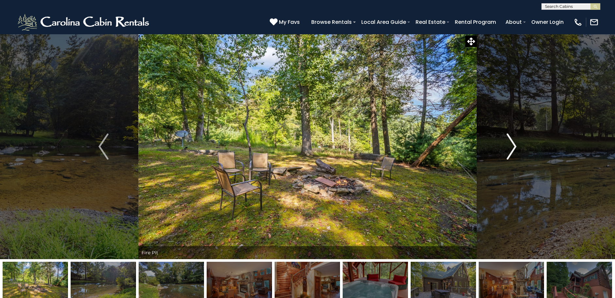
click at [509, 150] on img "Next" at bounding box center [511, 147] width 10 height 26
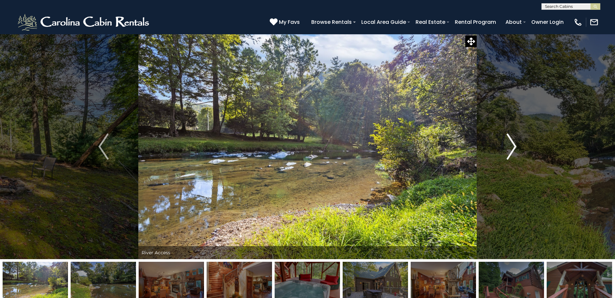
click at [509, 150] on img "Next" at bounding box center [511, 147] width 10 height 26
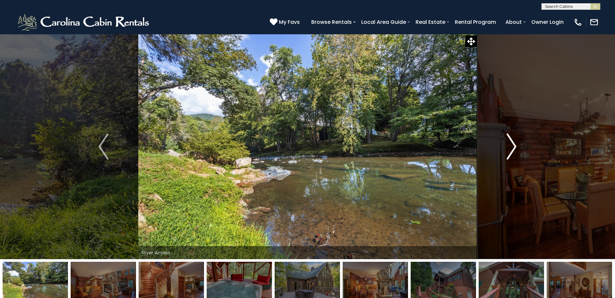
click at [509, 150] on img "Next" at bounding box center [511, 147] width 10 height 26
